Goal: Transaction & Acquisition: Purchase product/service

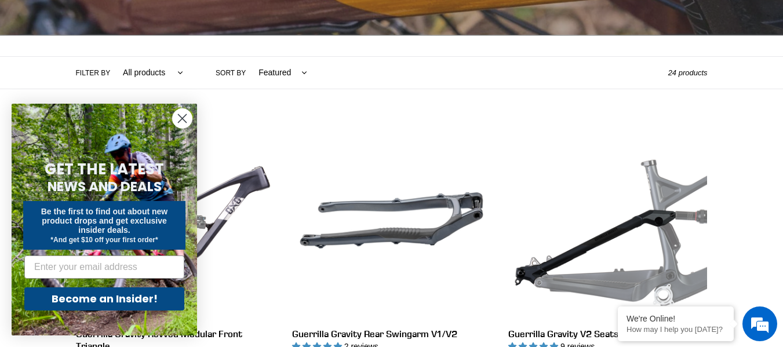
scroll to position [227, 0]
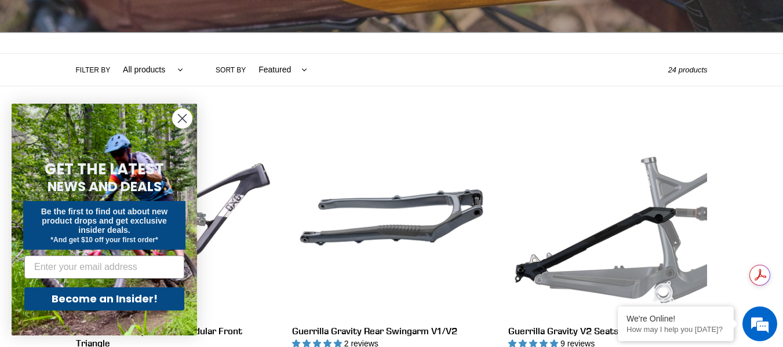
click at [162, 75] on select "All products GG Swag" at bounding box center [149, 70] width 75 height 32
select select "/collections/guerrilla-gravity-service-parts/gg"
click at [112, 54] on select "All products GG Swag" at bounding box center [149, 70] width 75 height 32
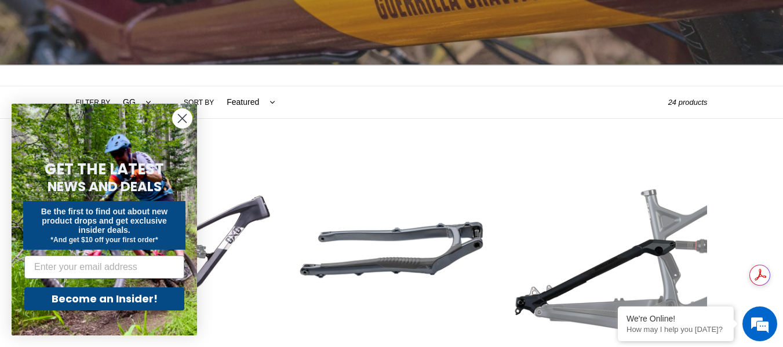
click at [254, 100] on select "Featured Best selling Alphabetically, A-Z Alphabetically, Z-A Price, low to hig…" at bounding box center [248, 102] width 64 height 32
select select "created-ascending"
click at [216, 86] on select "Featured Best selling Alphabetically, A-Z Alphabetically, Z-A Price, low to hig…" at bounding box center [248, 102] width 64 height 32
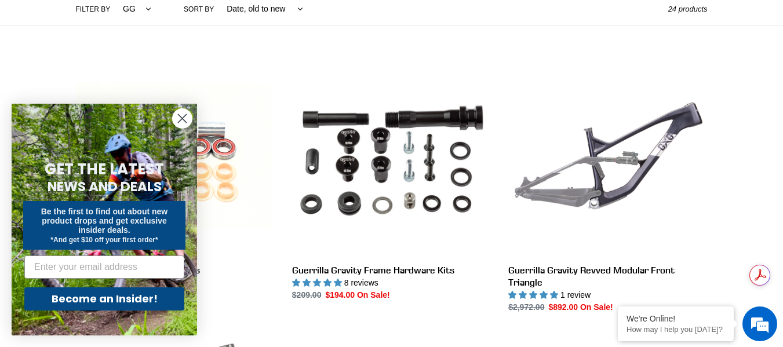
click at [185, 118] on circle "Close dialog" at bounding box center [182, 118] width 19 height 19
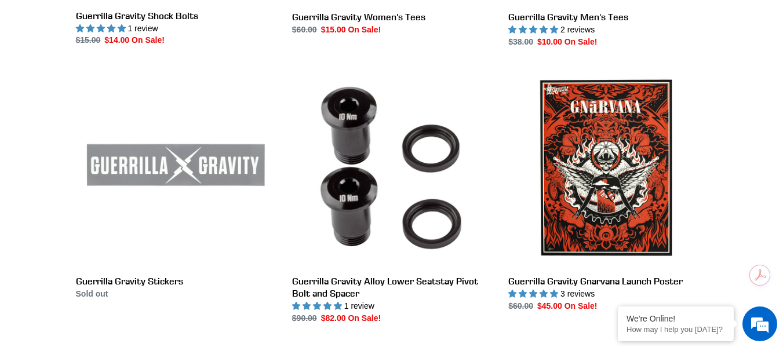
scroll to position [1874, 0]
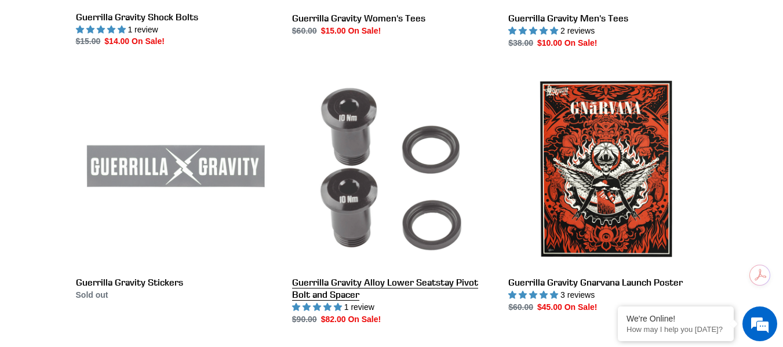
click at [372, 177] on link "Guerrilla Gravity Alloy Lower Seatstay Pivot Bolt and Spacer" at bounding box center [391, 198] width 199 height 256
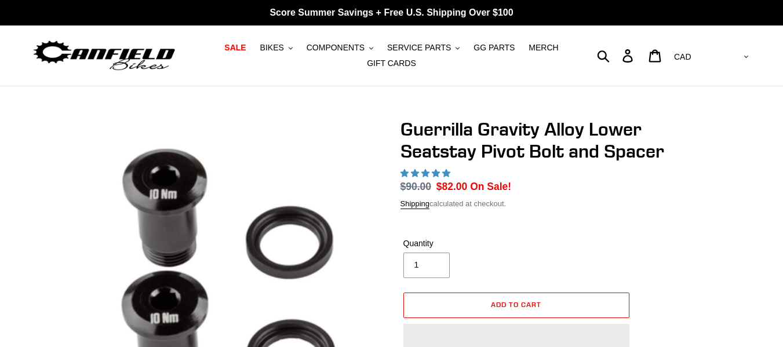
select select "highest-rating"
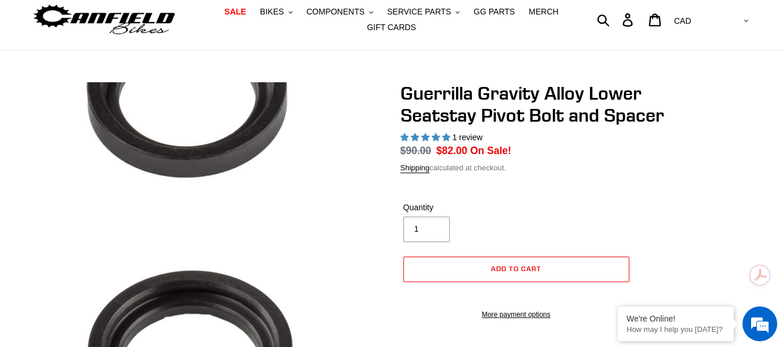
scroll to position [35, 0]
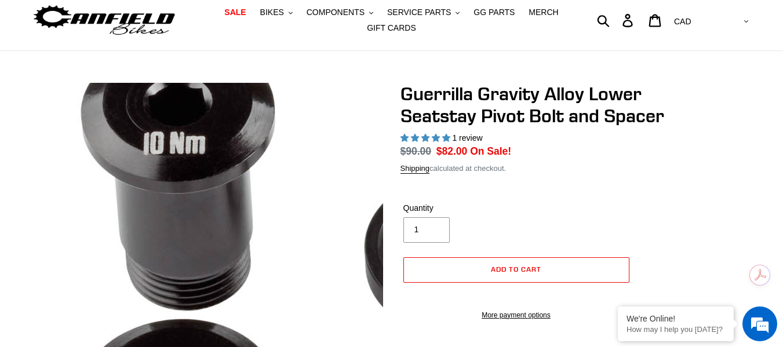
click at [152, 170] on img at bounding box center [327, 322] width 696 height 696
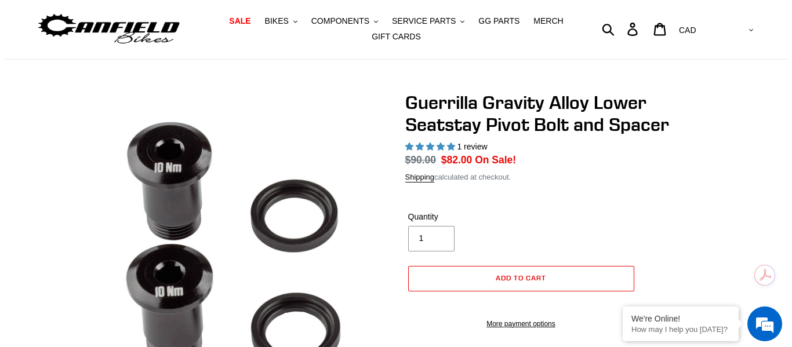
scroll to position [26, 0]
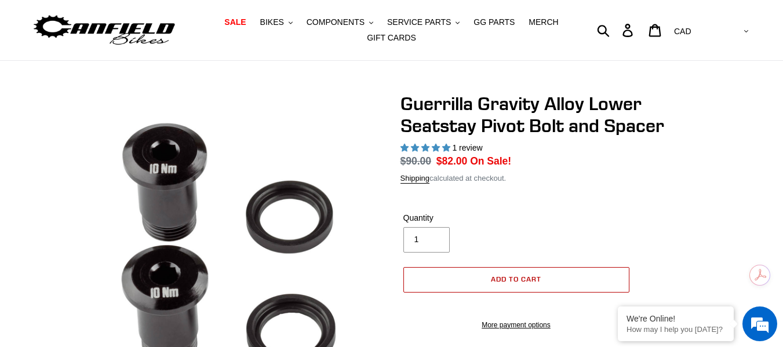
click at [543, 276] on button "Add to cart" at bounding box center [516, 280] width 226 height 26
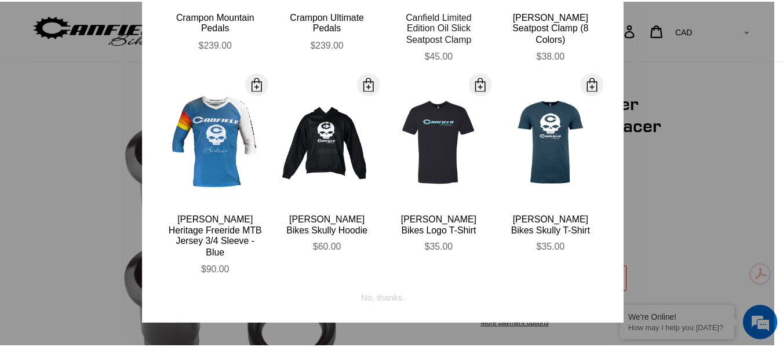
scroll to position [0, 0]
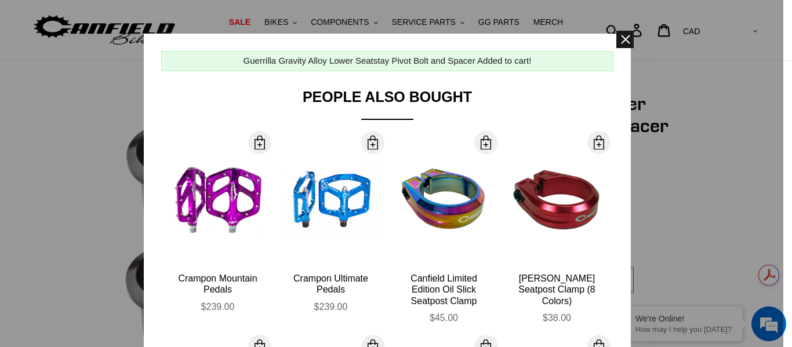
click at [620, 39] on span at bounding box center [624, 39] width 17 height 17
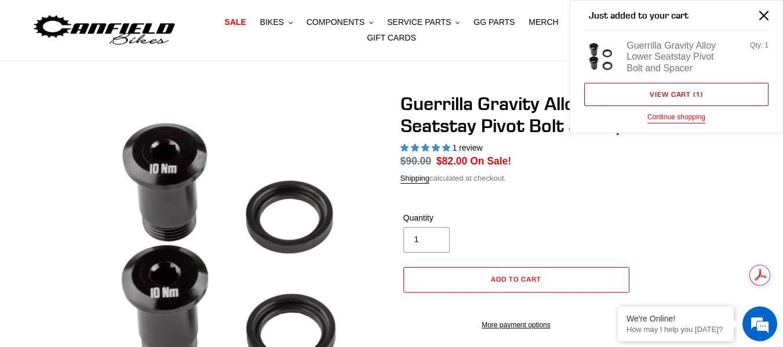
click at [640, 101] on link "View cart ( 1 )" at bounding box center [676, 94] width 184 height 23
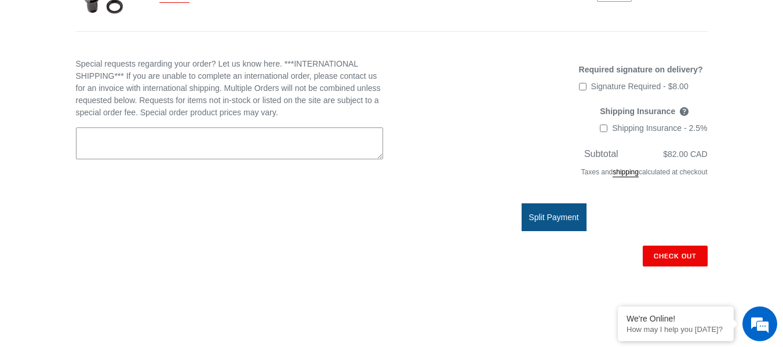
scroll to position [272, 0]
click at [676, 248] on input "Check out" at bounding box center [675, 255] width 65 height 21
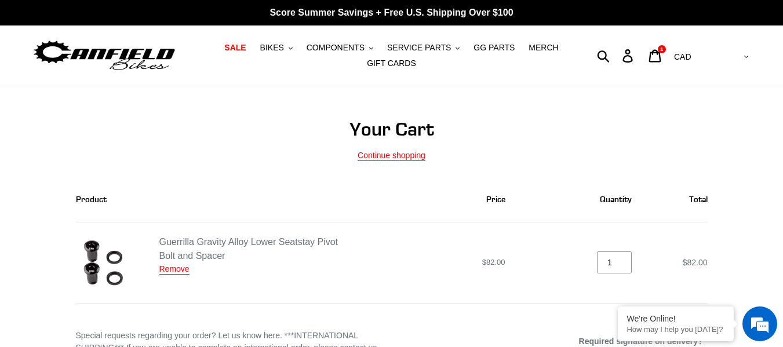
click at [108, 271] on img at bounding box center [103, 262] width 55 height 55
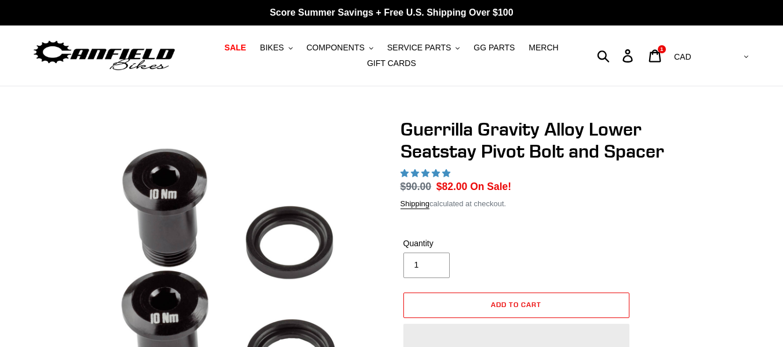
select select "highest-rating"
